Goal: Task Accomplishment & Management: Use online tool/utility

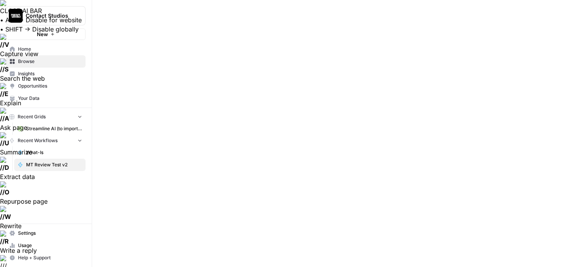
click at [31, 126] on span "Streamline AI (to import) - Streamline AI Import.csv" at bounding box center [54, 128] width 56 height 7
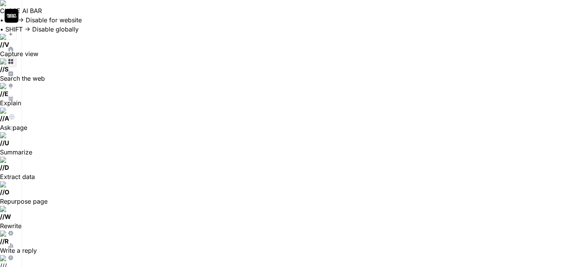
scroll to position [1012, 442]
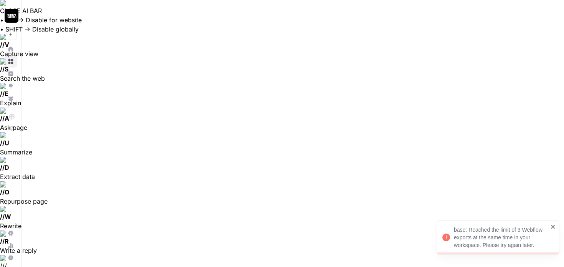
scroll to position [1003, 442]
